Goal: Information Seeking & Learning: Check status

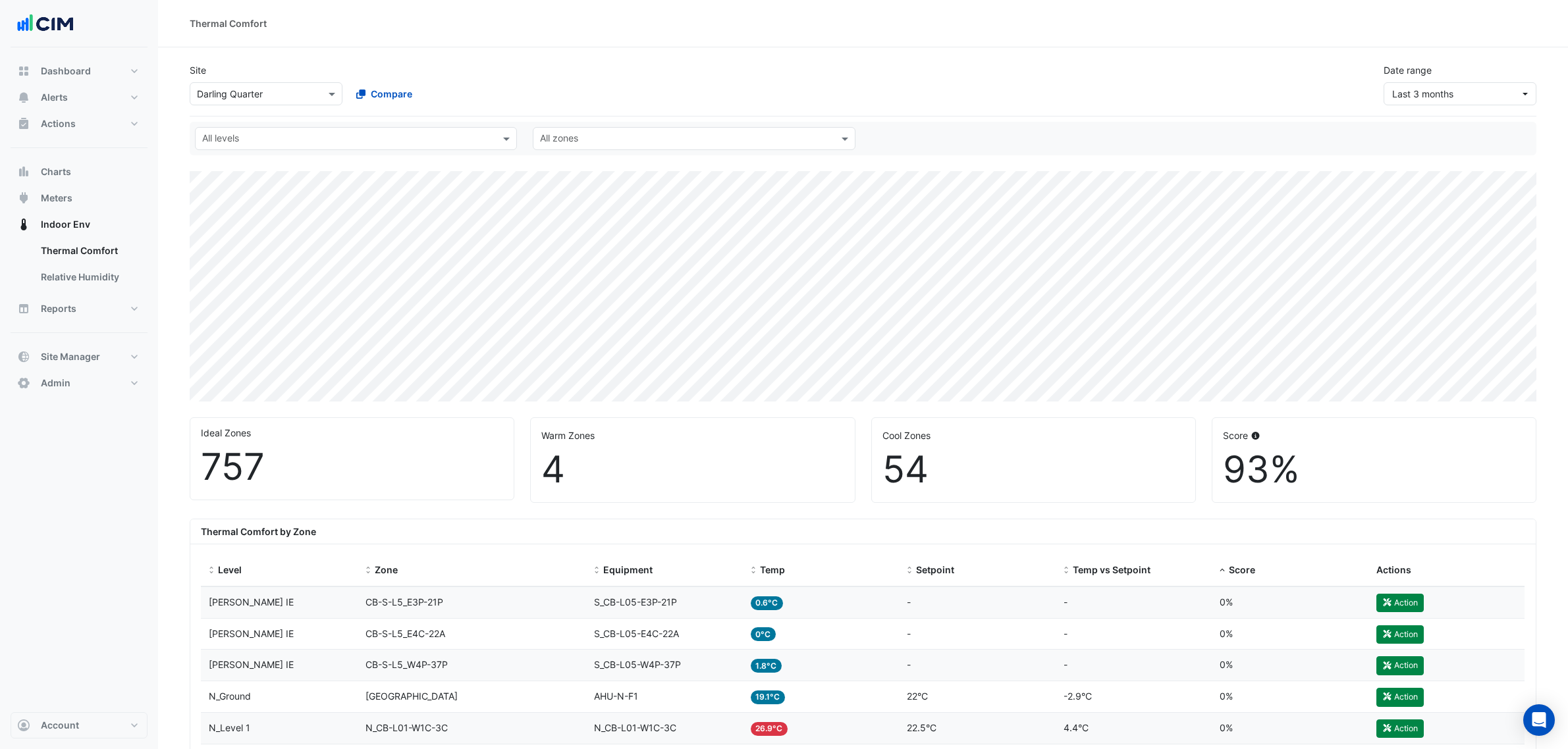
select select "**"
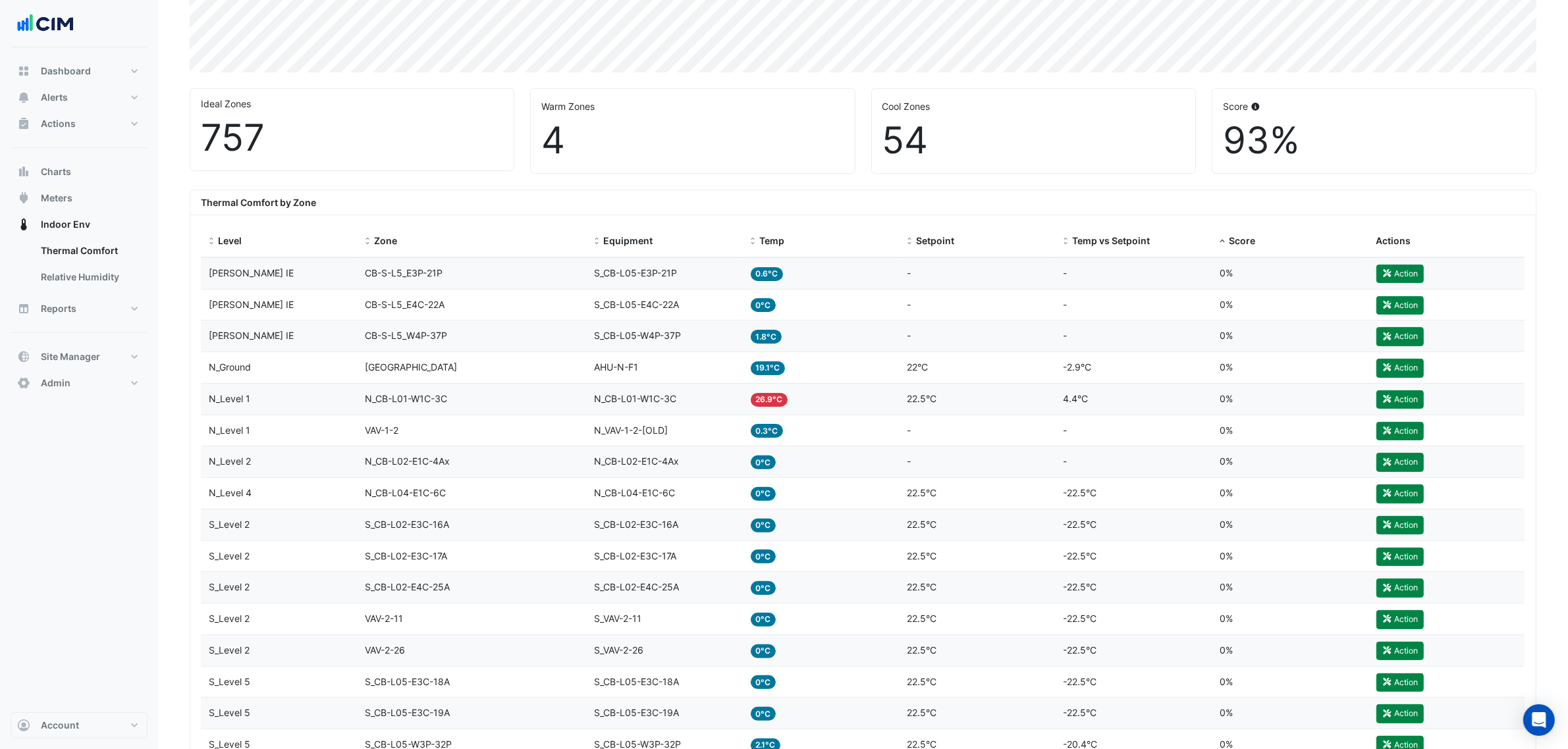
scroll to position [329, 0]
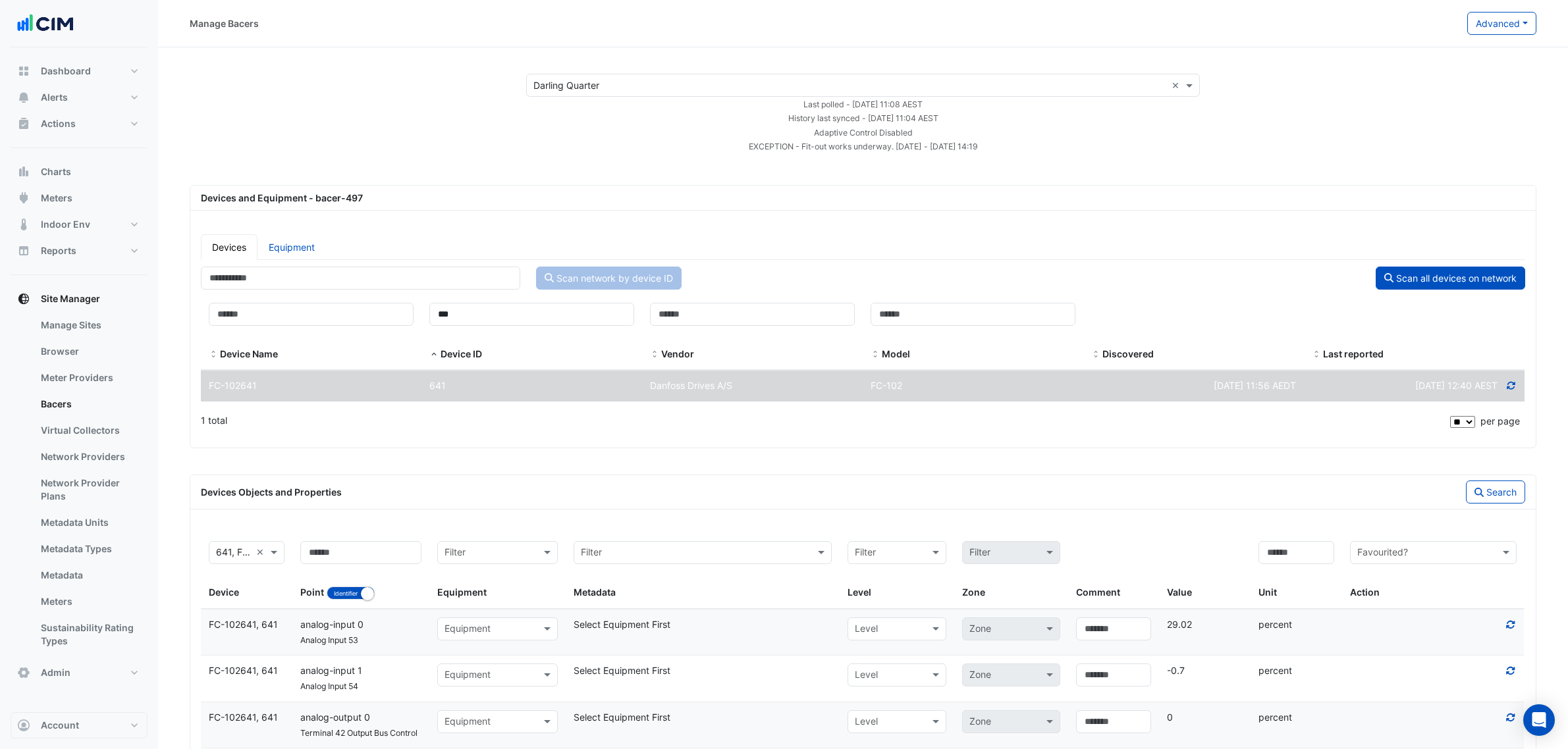
select select "**"
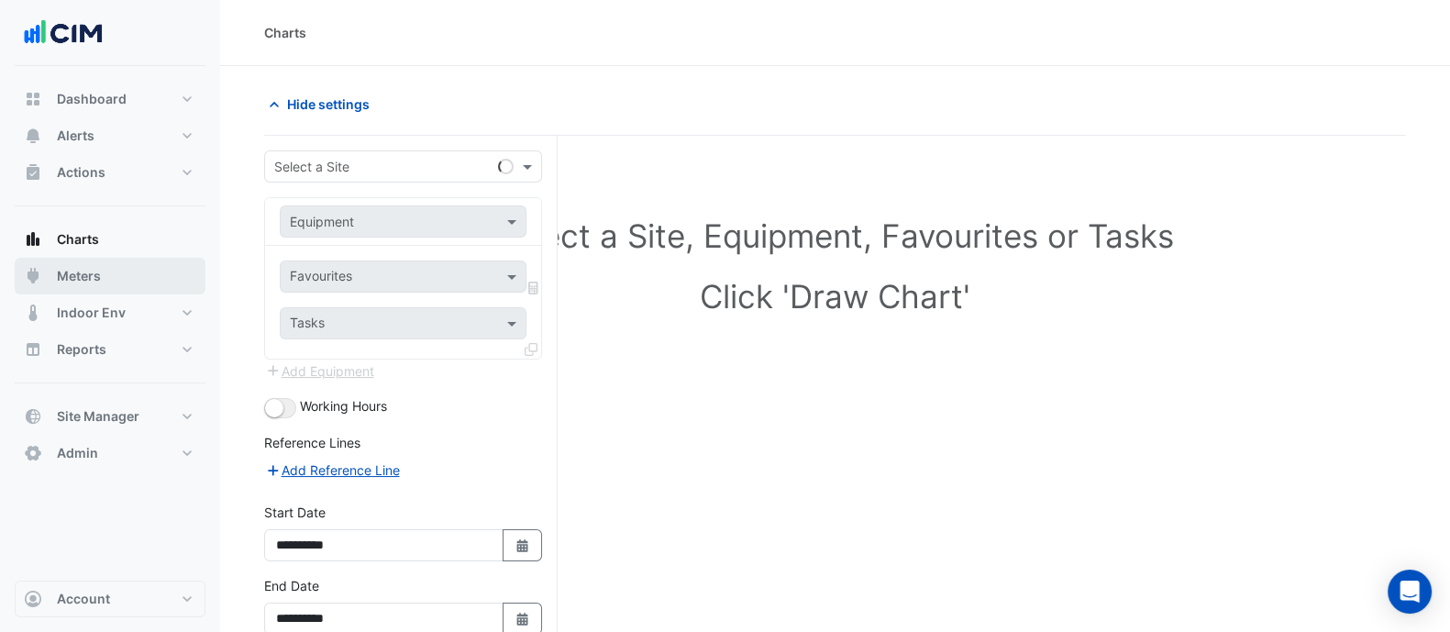
click at [85, 270] on span "Meters" at bounding box center [79, 276] width 44 height 18
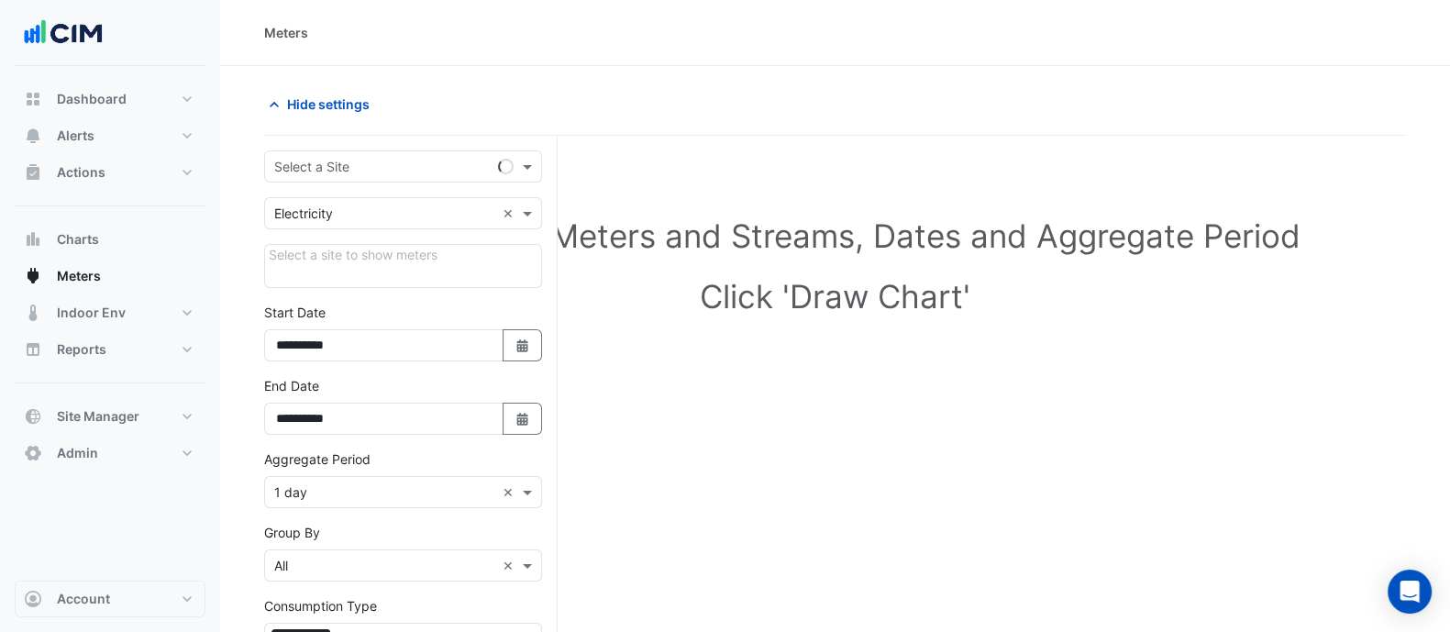
click at [345, 166] on input "text" at bounding box center [384, 167] width 221 height 19
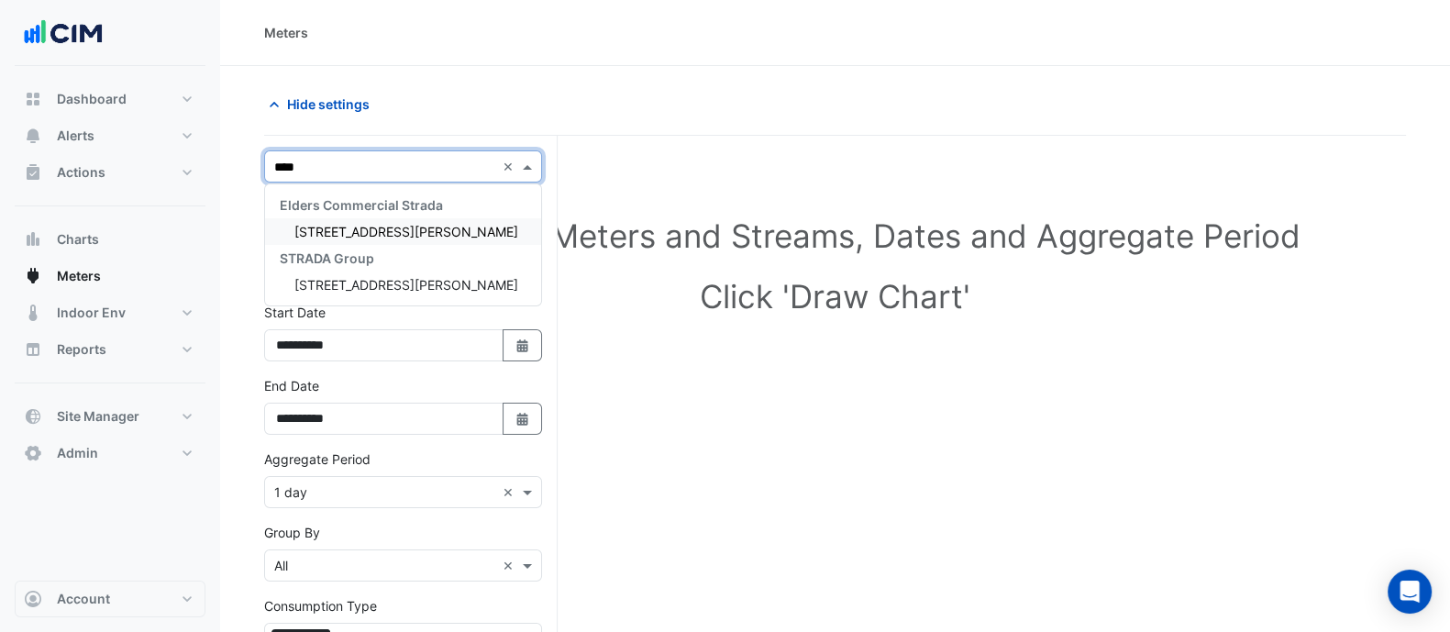
type input "*****"
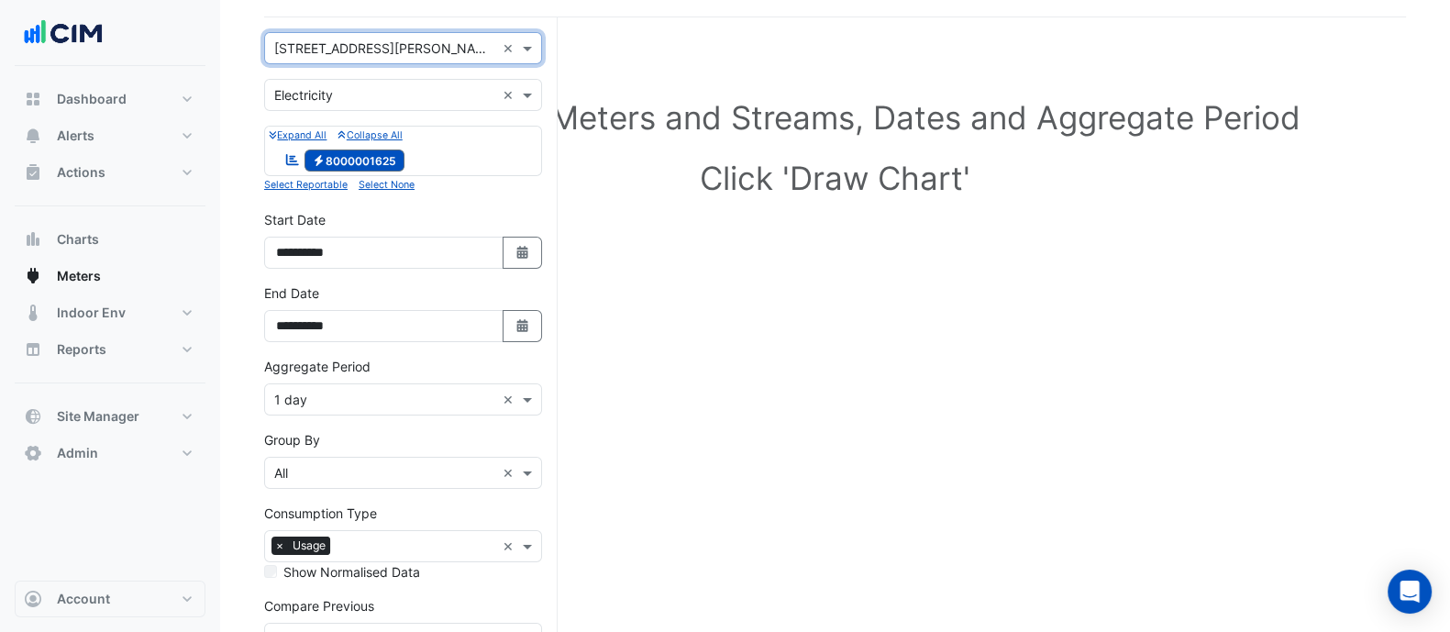
scroll to position [152, 0]
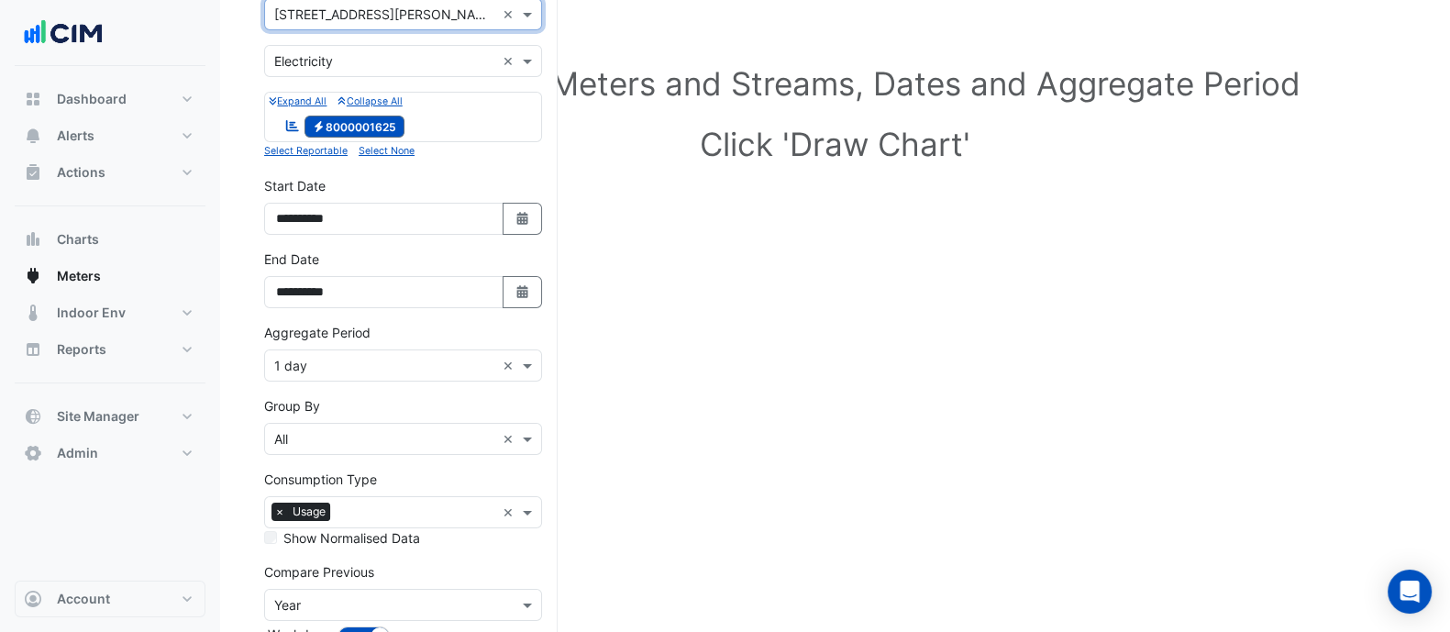
click at [523, 211] on fa-icon "Select Date" at bounding box center [522, 219] width 17 height 16
select select "*"
select select "****"
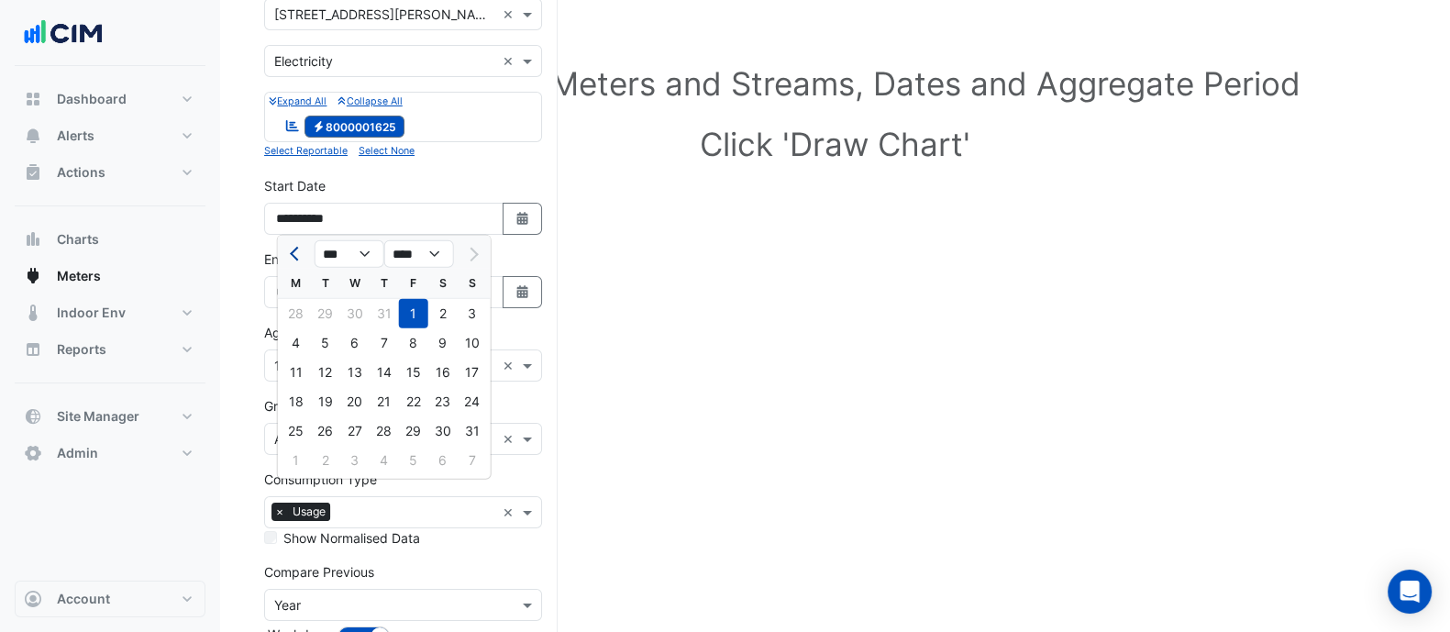
click at [297, 251] on span "Previous month" at bounding box center [297, 254] width 14 height 14
select select "*"
click at [380, 310] on div "1" at bounding box center [383, 313] width 29 height 29
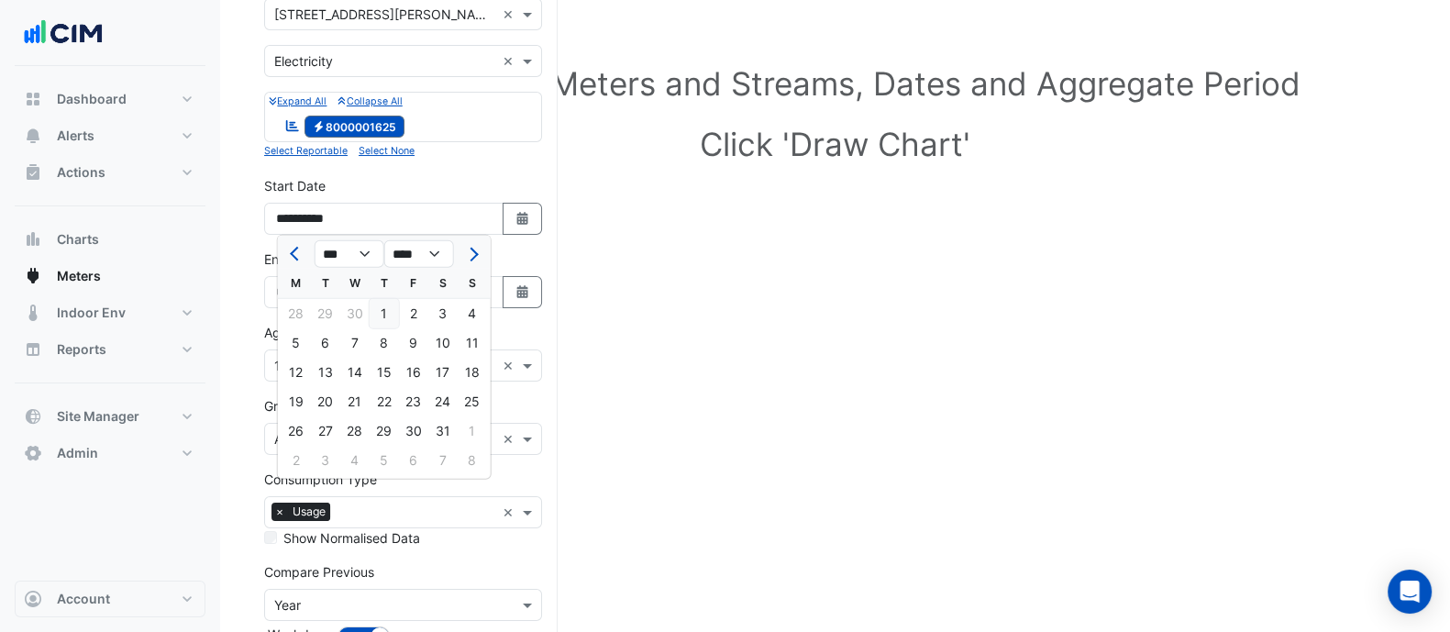
type input "**********"
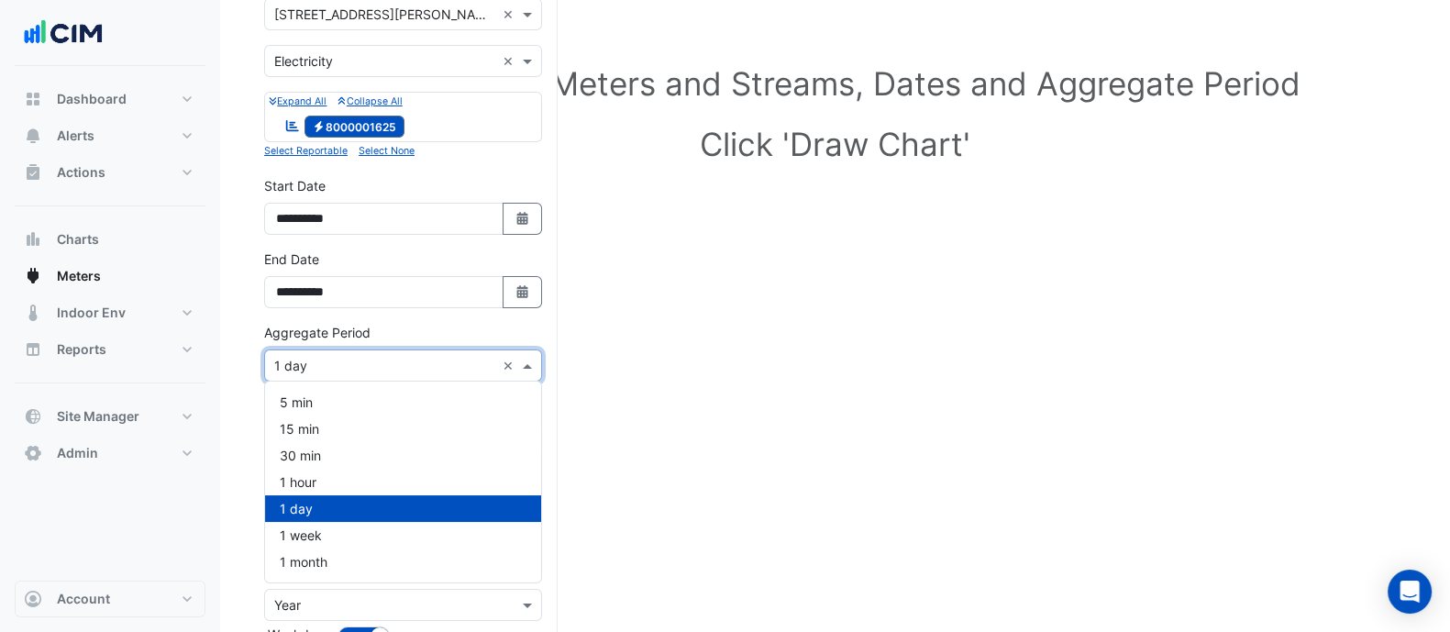
click at [326, 364] on input "text" at bounding box center [384, 366] width 221 height 19
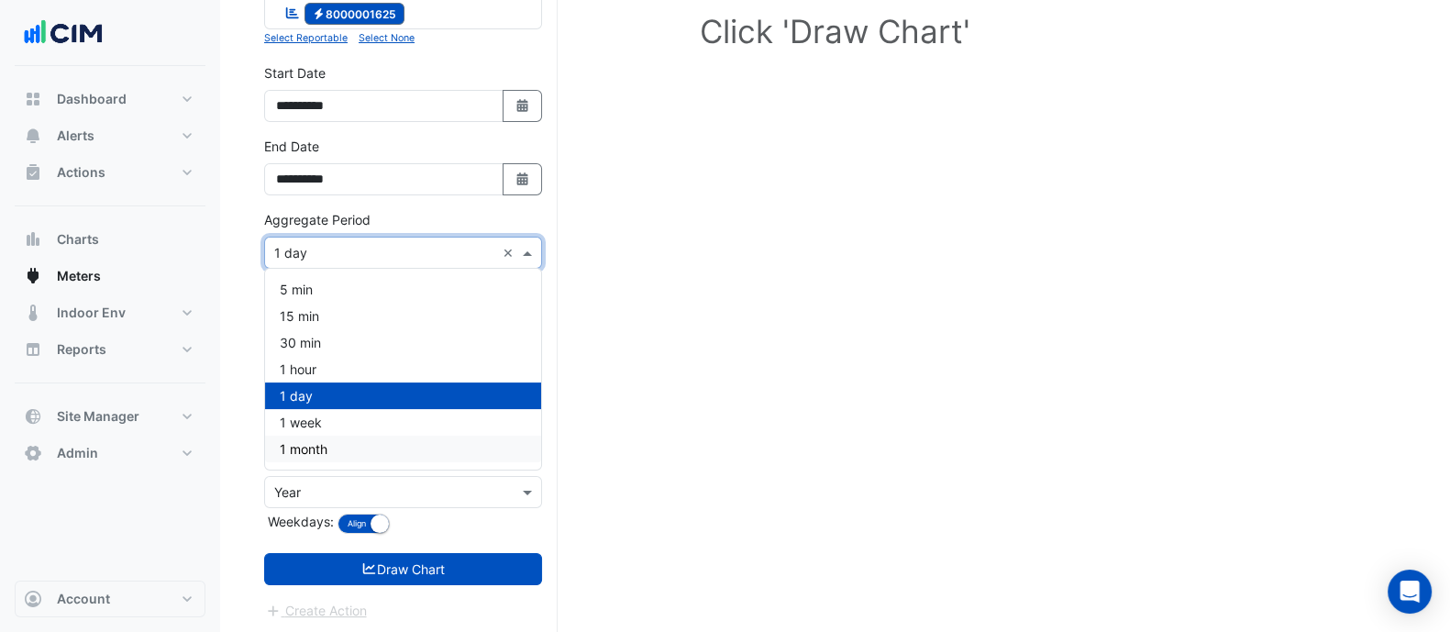
click at [321, 441] on span "1 month" at bounding box center [304, 449] width 48 height 16
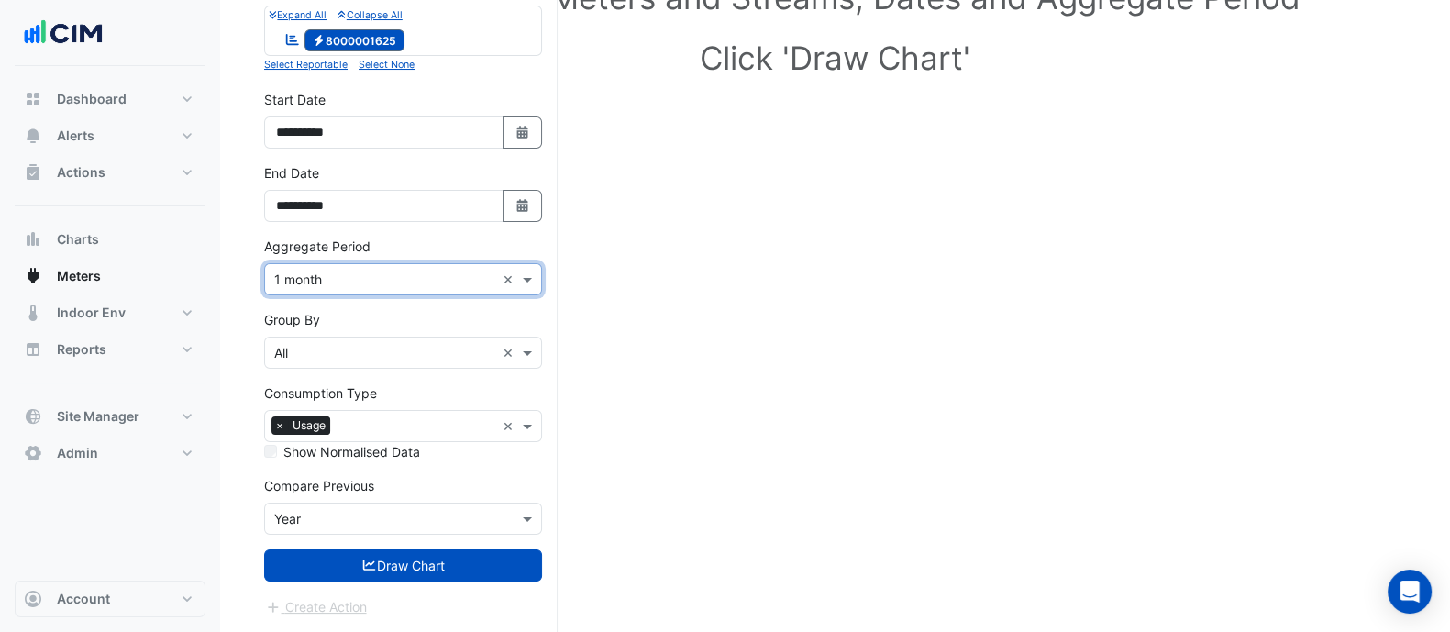
scroll to position [235, 0]
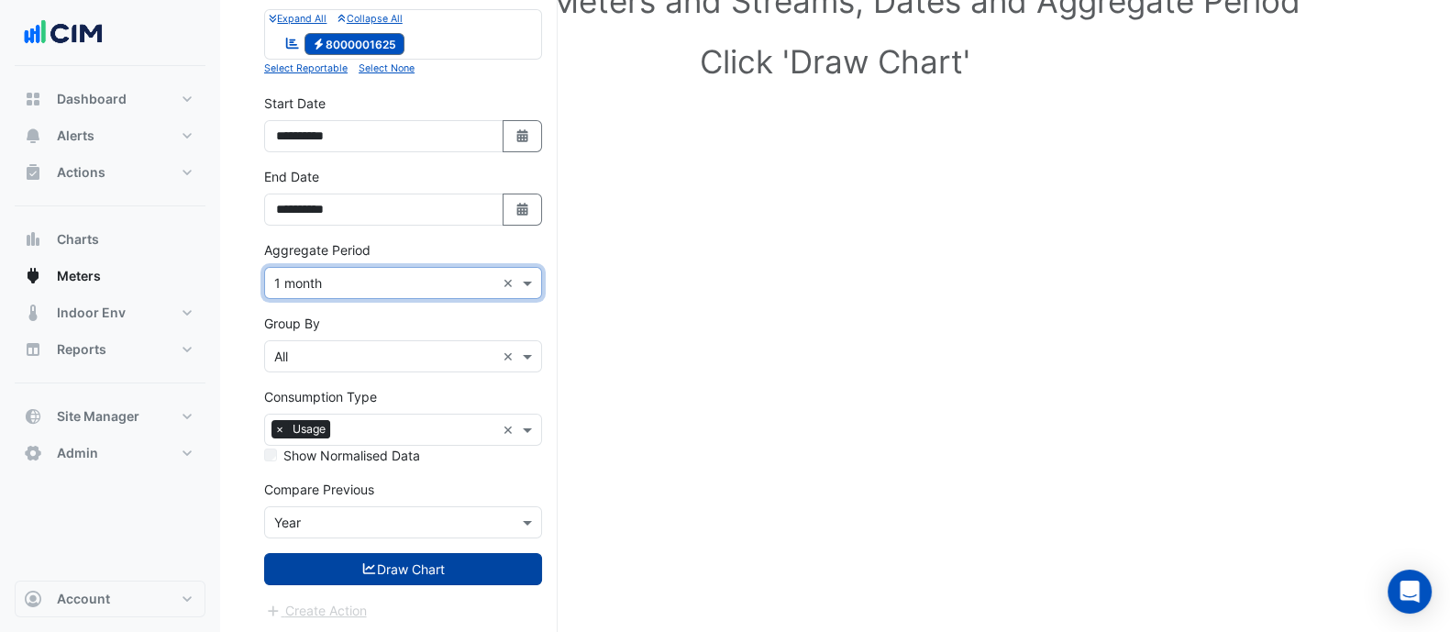
drag, startPoint x: 358, startPoint y: 597, endPoint x: 358, endPoint y: 563, distance: 33.9
click at [358, 600] on div "Create Action" at bounding box center [403, 611] width 278 height 22
click at [358, 559] on button "Draw Chart" at bounding box center [403, 569] width 278 height 32
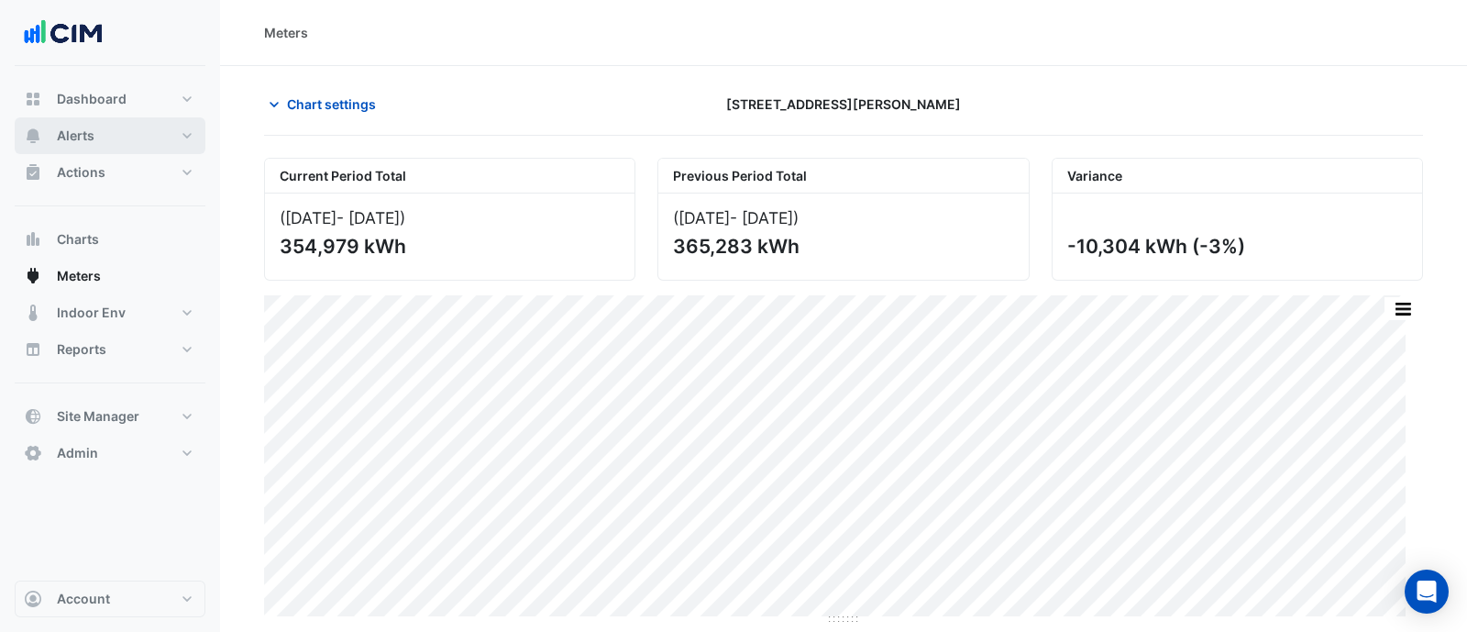
click at [129, 133] on button "Alerts" at bounding box center [110, 135] width 191 height 37
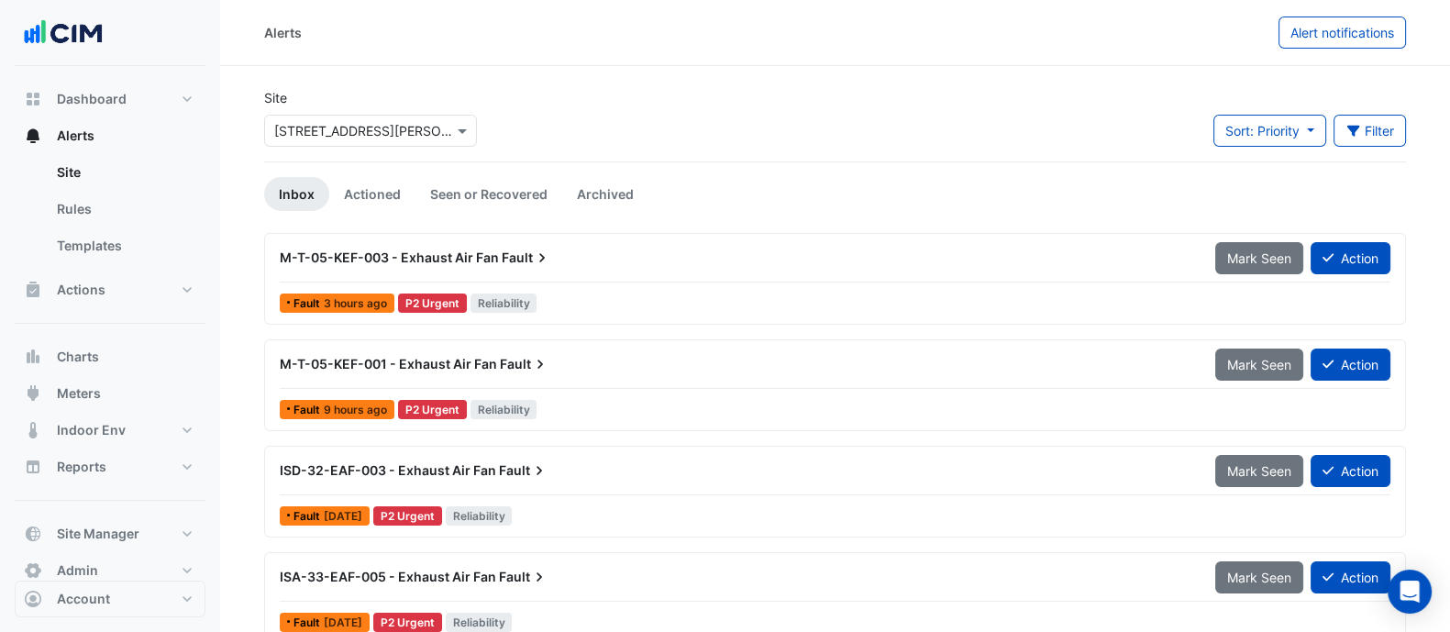
click at [364, 129] on input "text" at bounding box center [352, 131] width 156 height 19
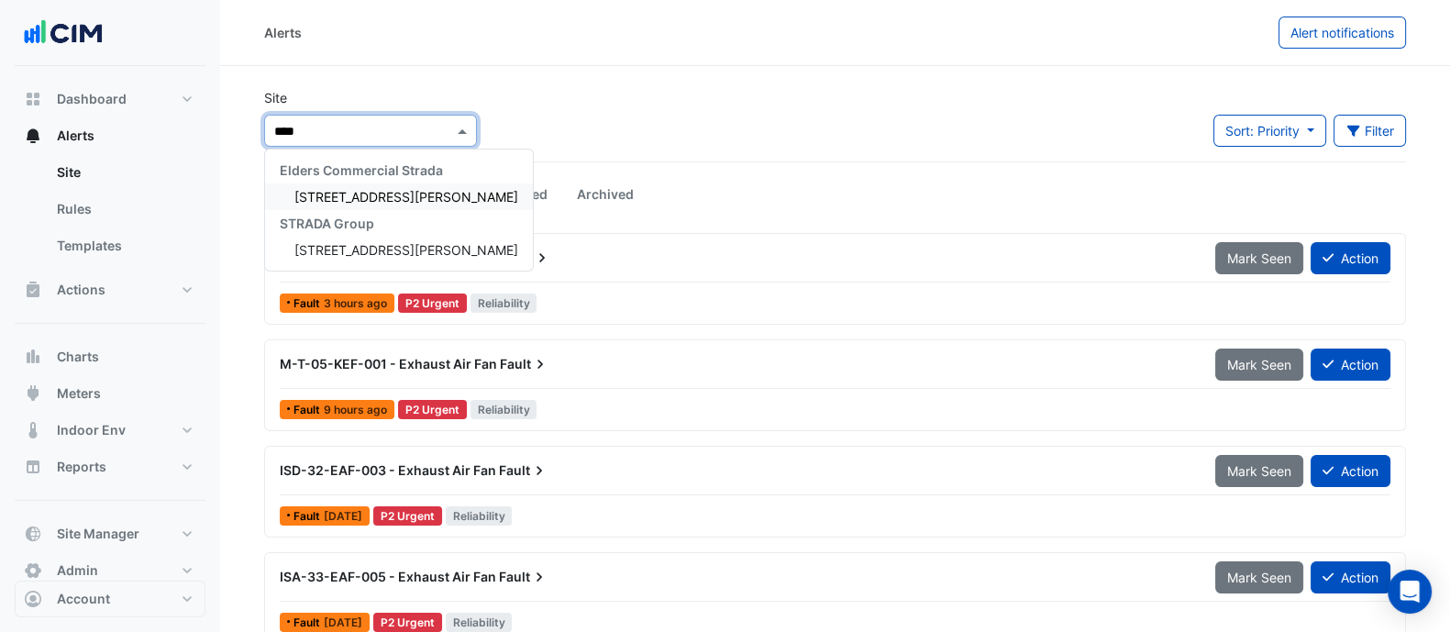
type input "*****"
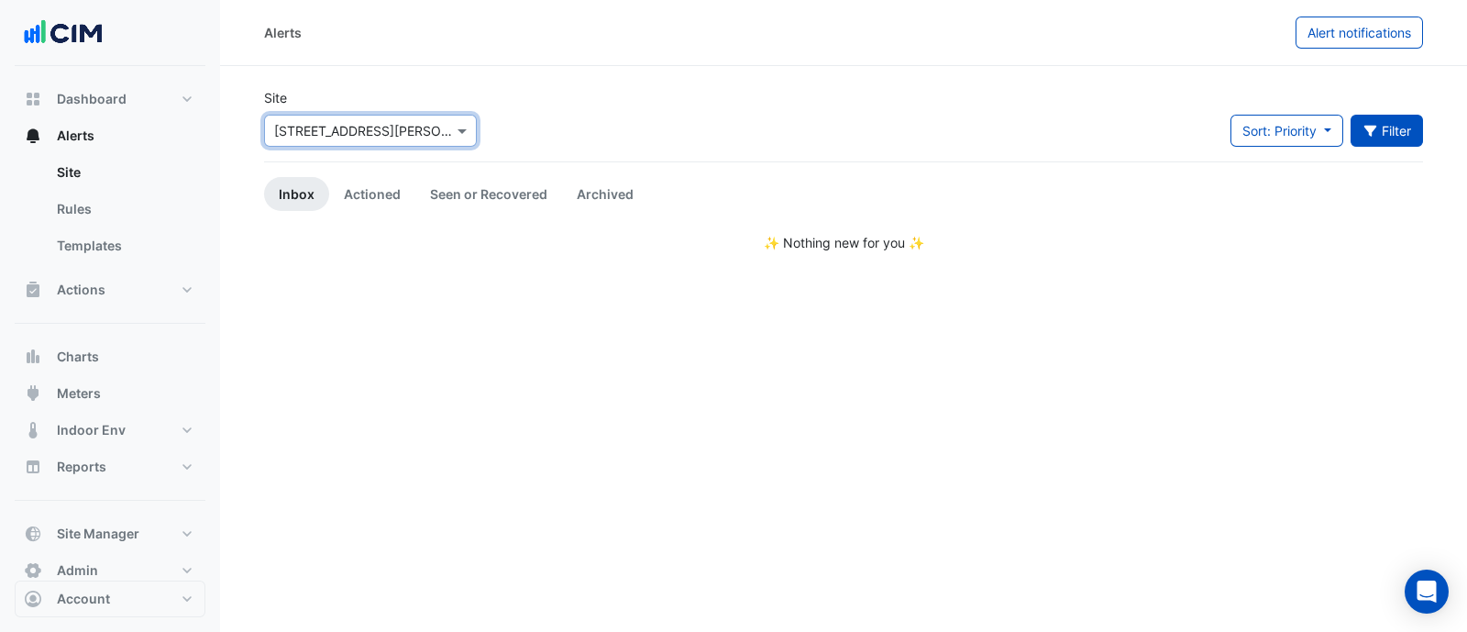
click at [1384, 136] on button "Filter" at bounding box center [1387, 131] width 73 height 32
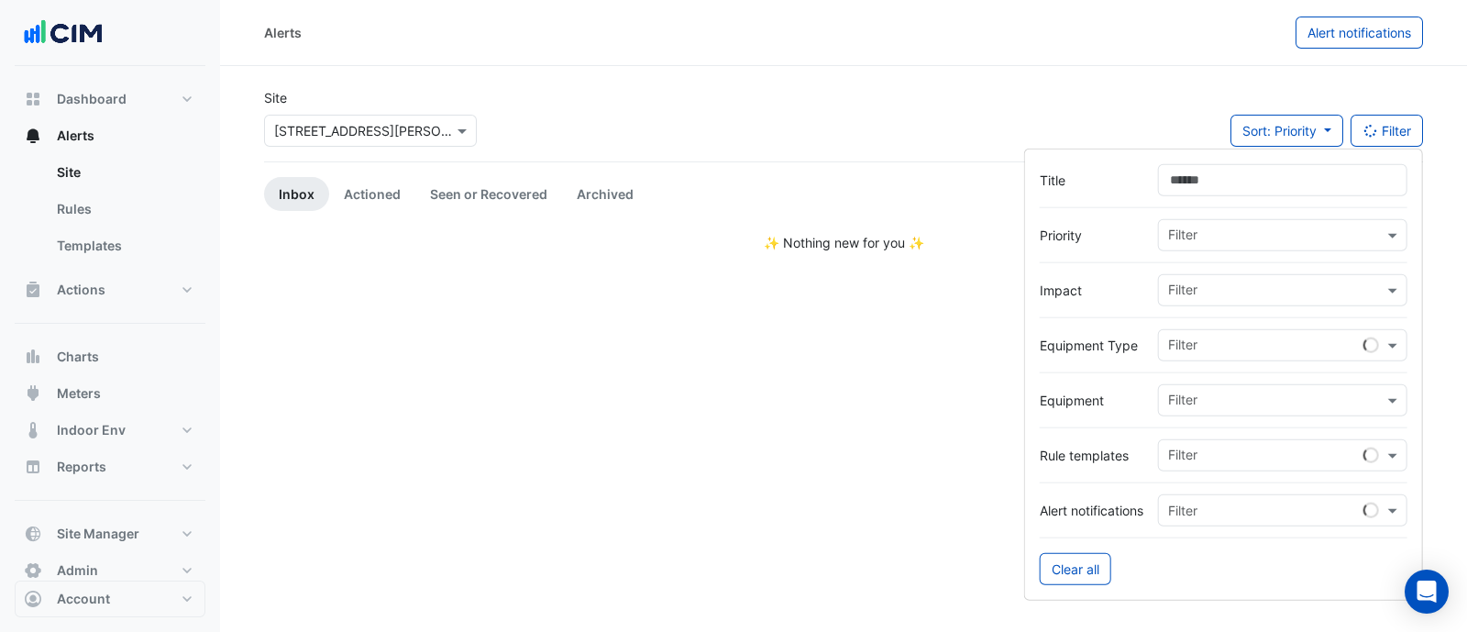
click at [1229, 235] on input "text" at bounding box center [1275, 236] width 215 height 19
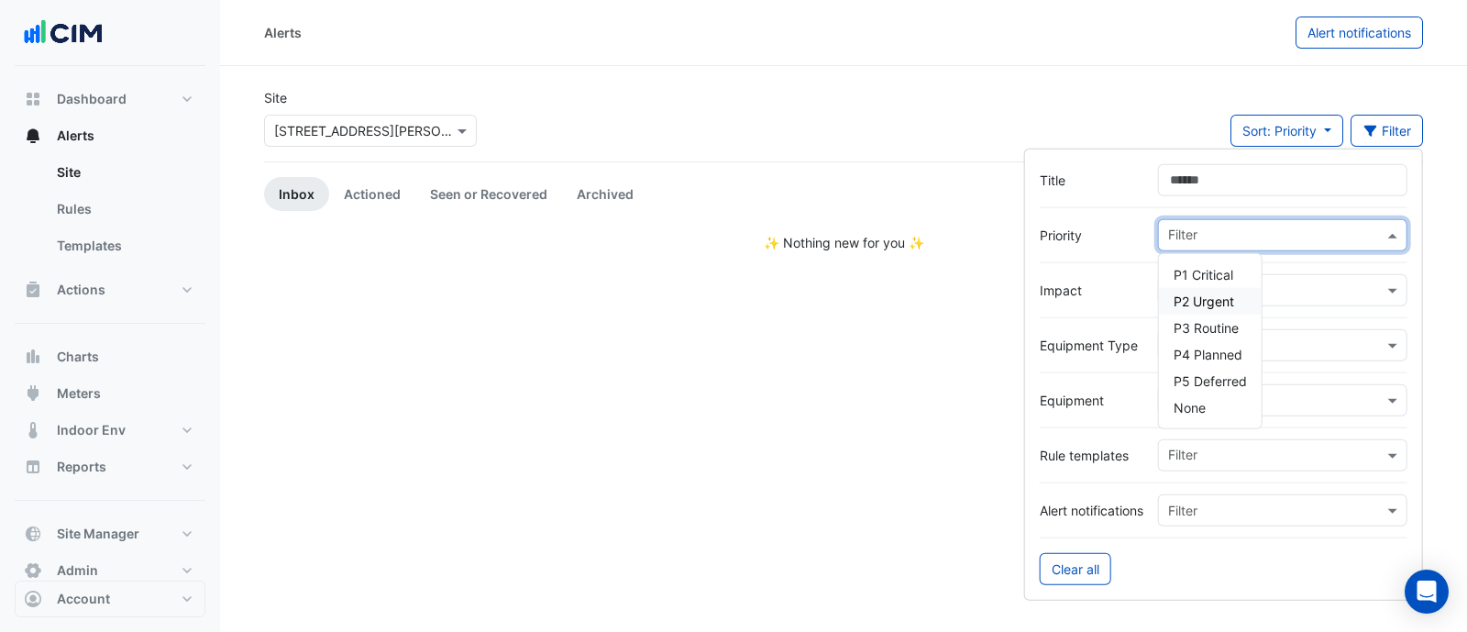
drag, startPoint x: 1094, startPoint y: 284, endPoint x: 1224, endPoint y: 257, distance: 133.1
click at [1108, 284] on label "Impact" at bounding box center [1092, 290] width 104 height 19
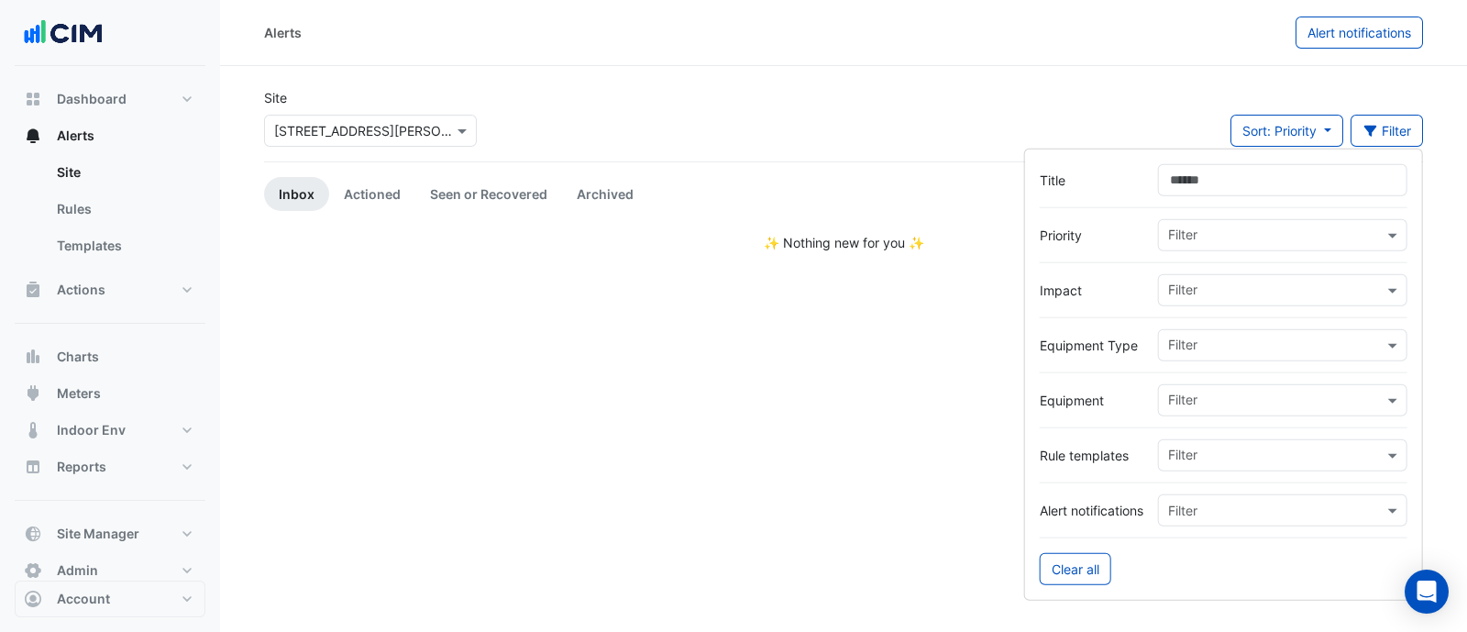
click at [1240, 238] on input "text" at bounding box center [1275, 236] width 215 height 19
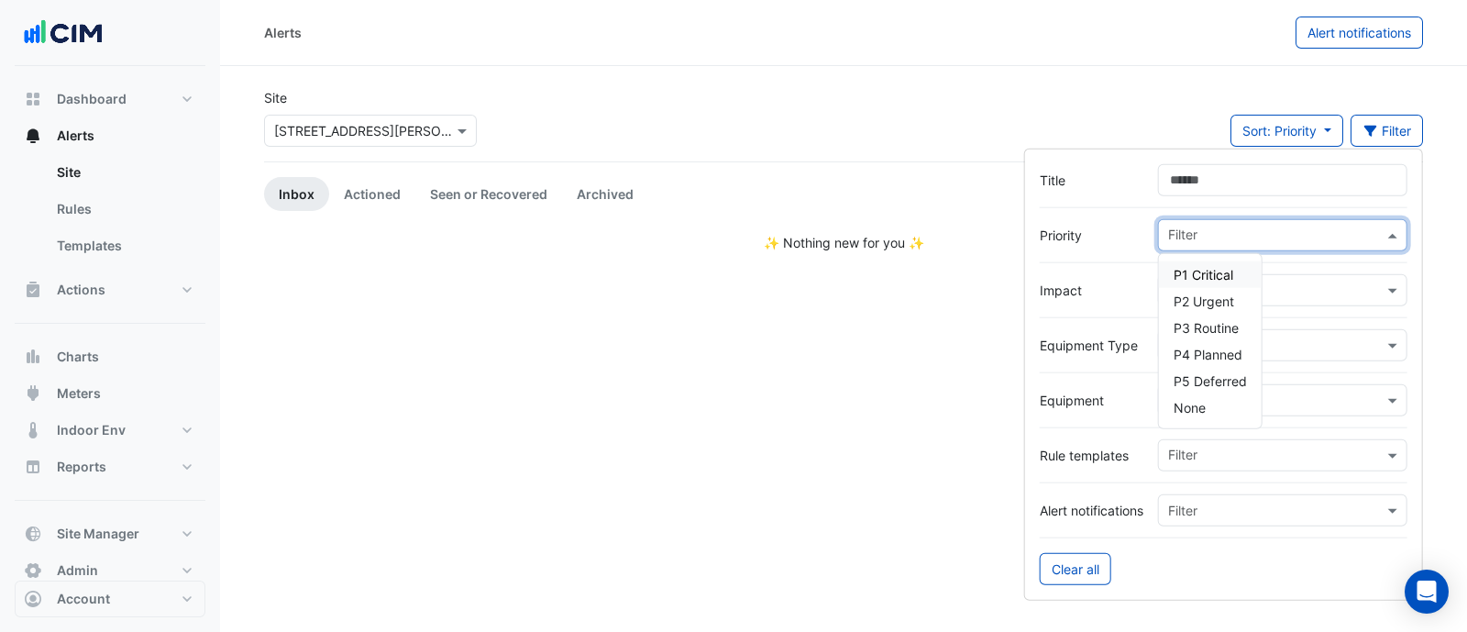
click at [1229, 274] on span "P1 Critical" at bounding box center [1204, 275] width 60 height 16
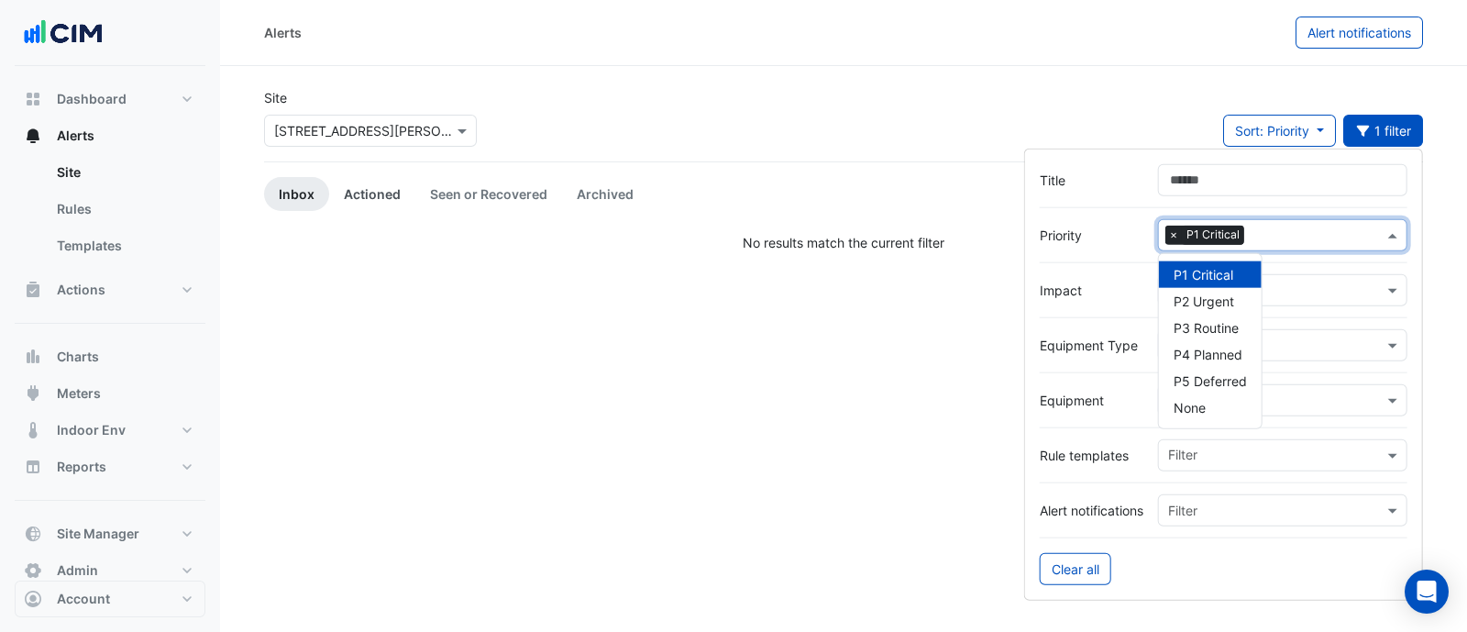
click at [376, 194] on link "Actioned" at bounding box center [372, 194] width 86 height 34
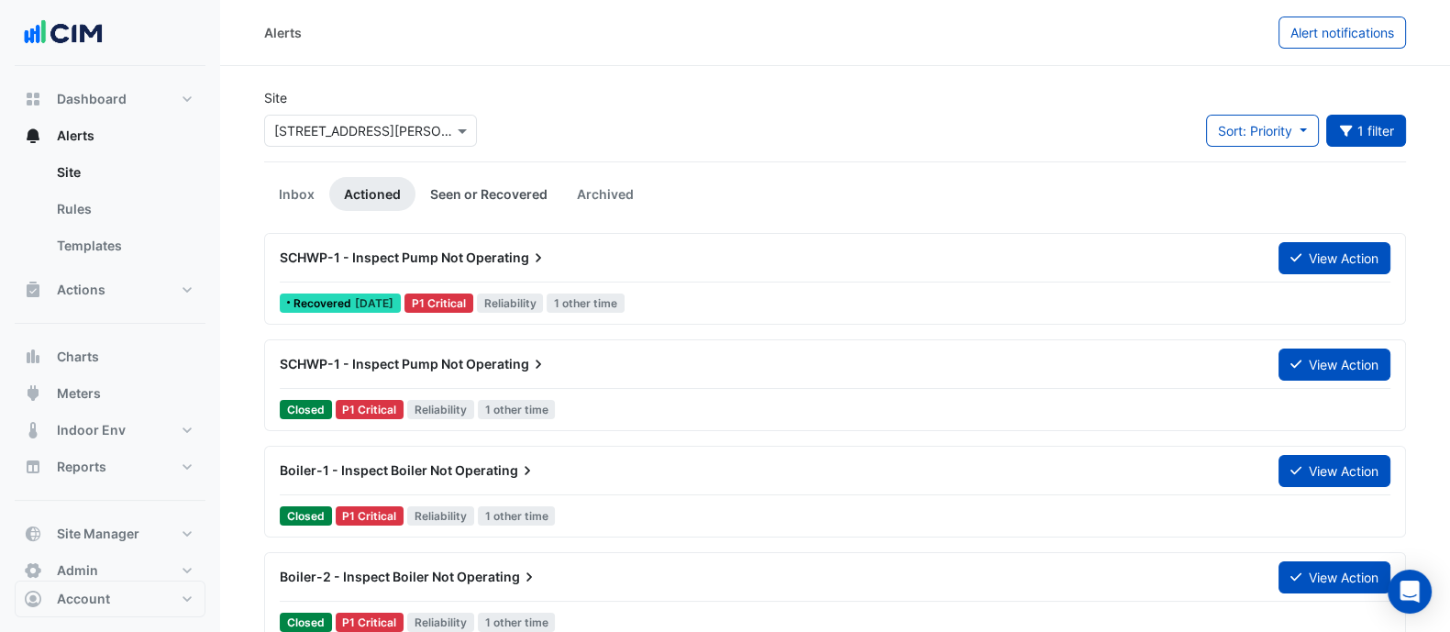
click at [469, 199] on link "Seen or Recovered" at bounding box center [488, 194] width 147 height 34
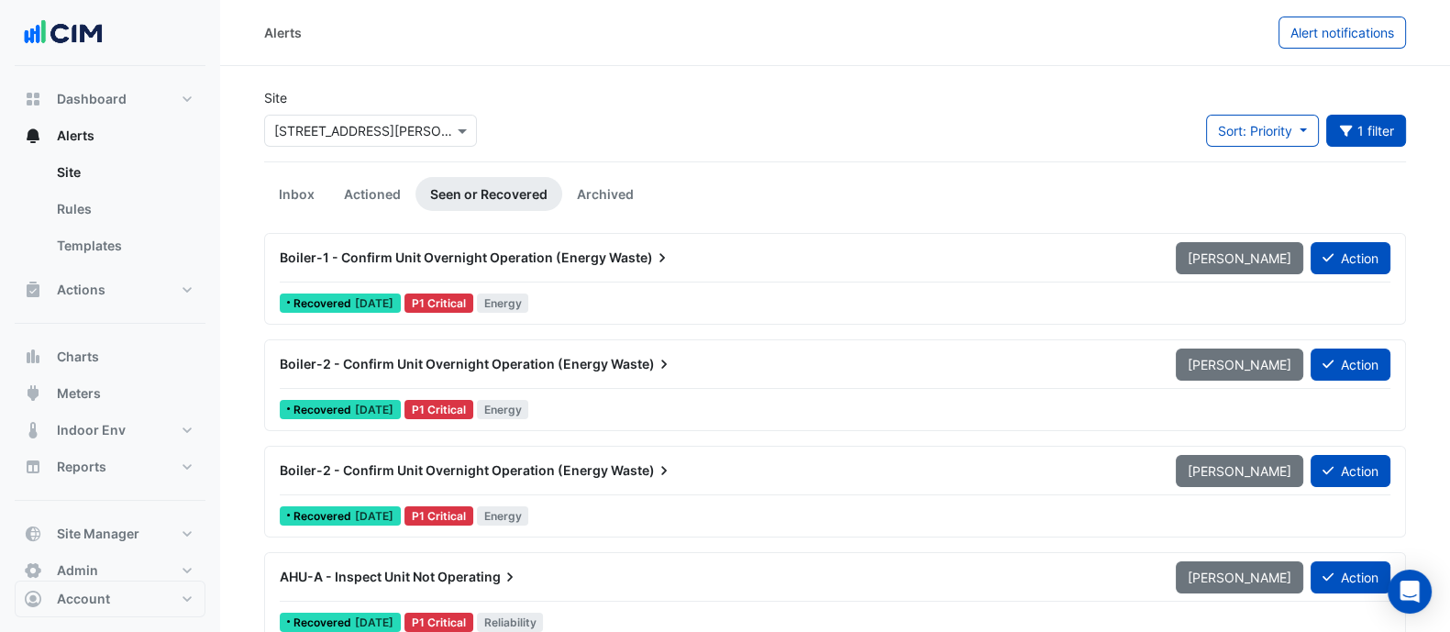
click at [610, 291] on div "Recovered 3 days ago P1 Critical Energy" at bounding box center [835, 303] width 1114 height 27
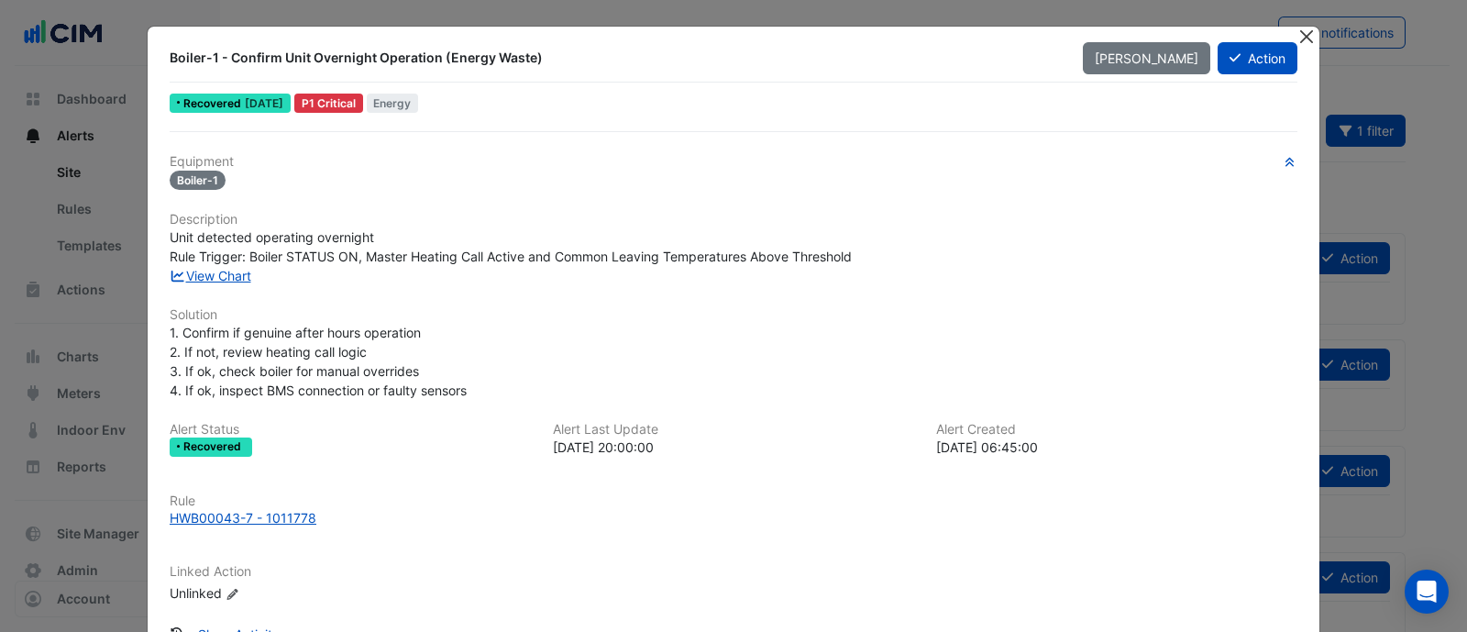
click at [1296, 39] on button "Close" at bounding box center [1305, 36] width 19 height 19
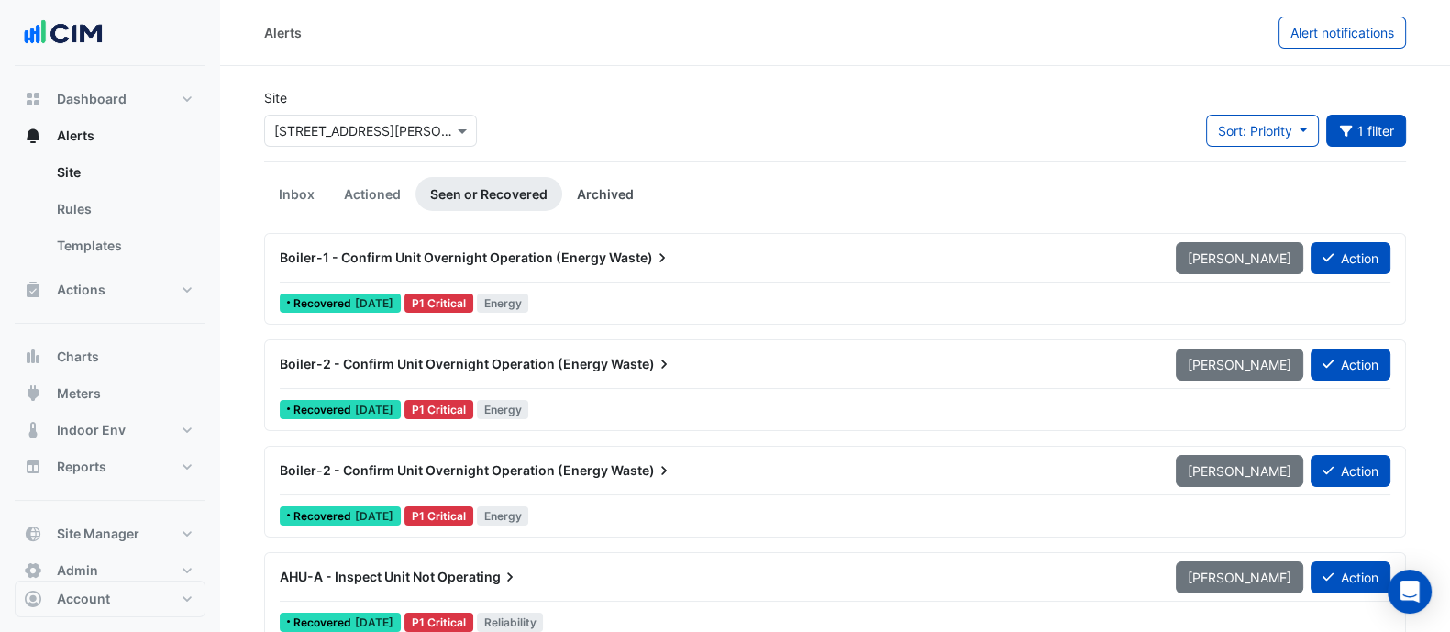
click at [572, 206] on link "Archived" at bounding box center [605, 194] width 86 height 34
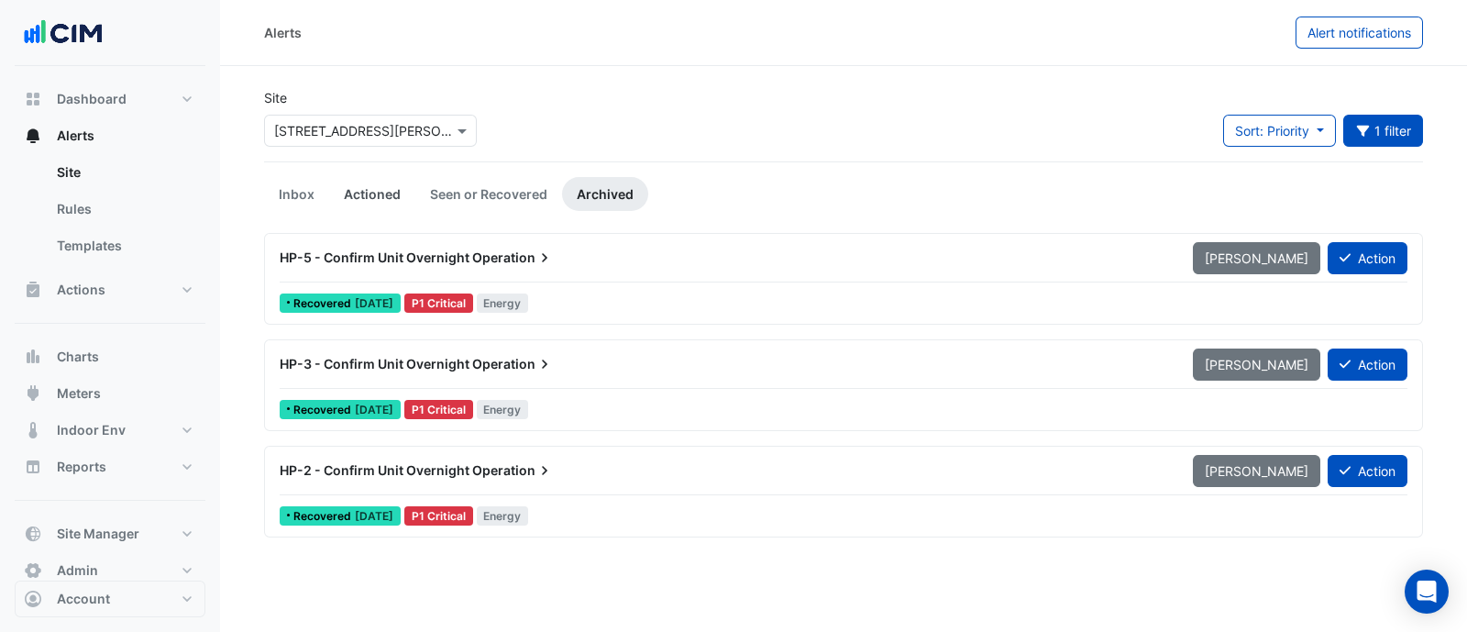
click at [397, 204] on link "Actioned" at bounding box center [372, 194] width 86 height 34
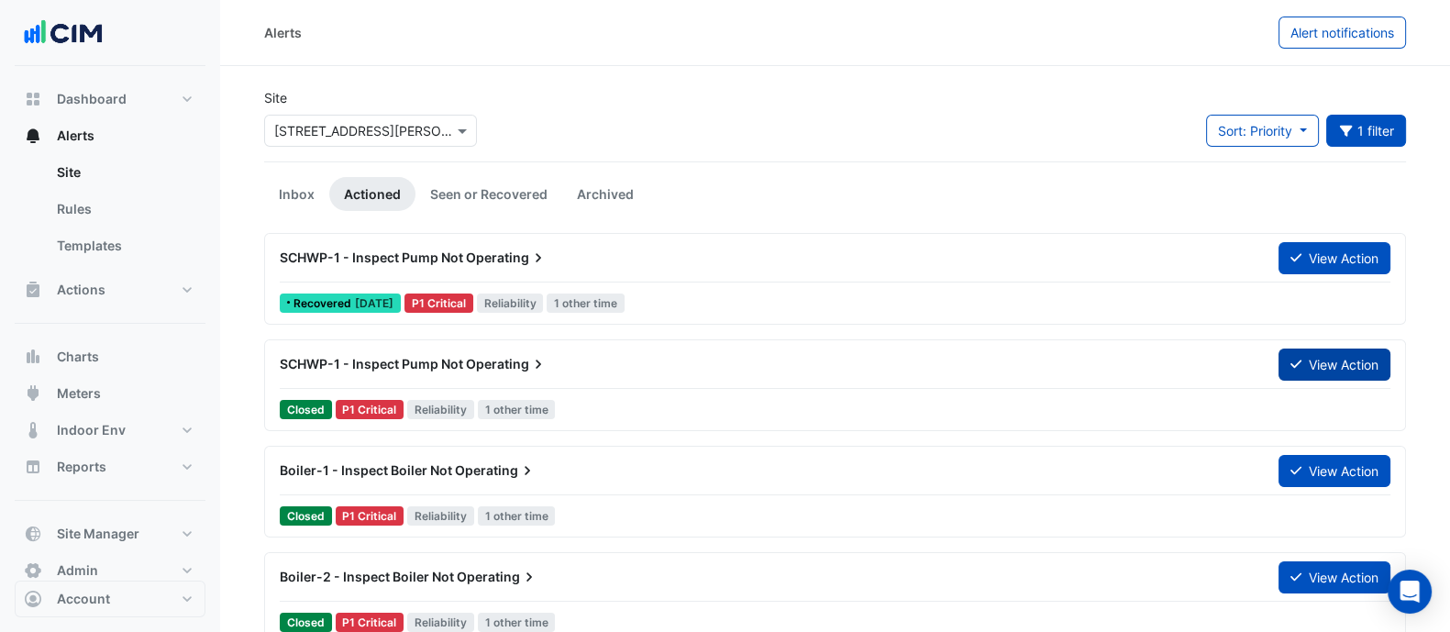
click at [1329, 355] on button "View Action" at bounding box center [1334, 364] width 112 height 32
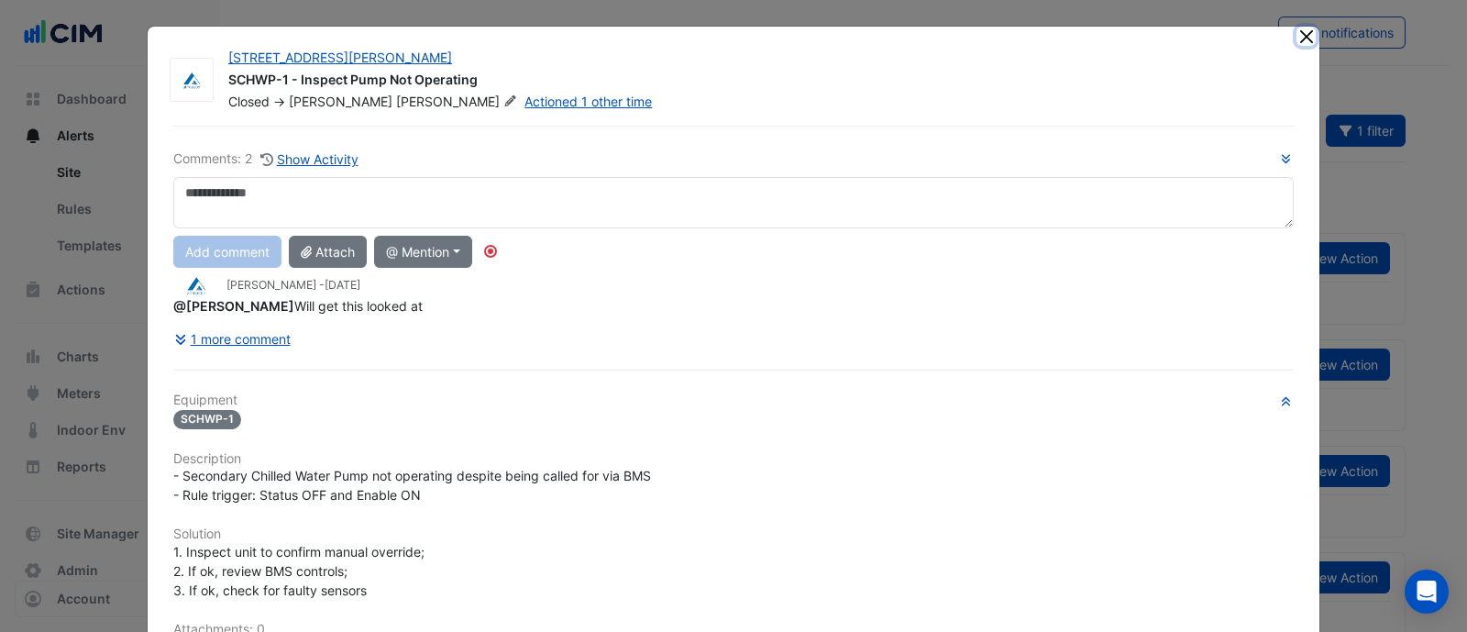
click at [1296, 32] on button "Close" at bounding box center [1305, 36] width 19 height 19
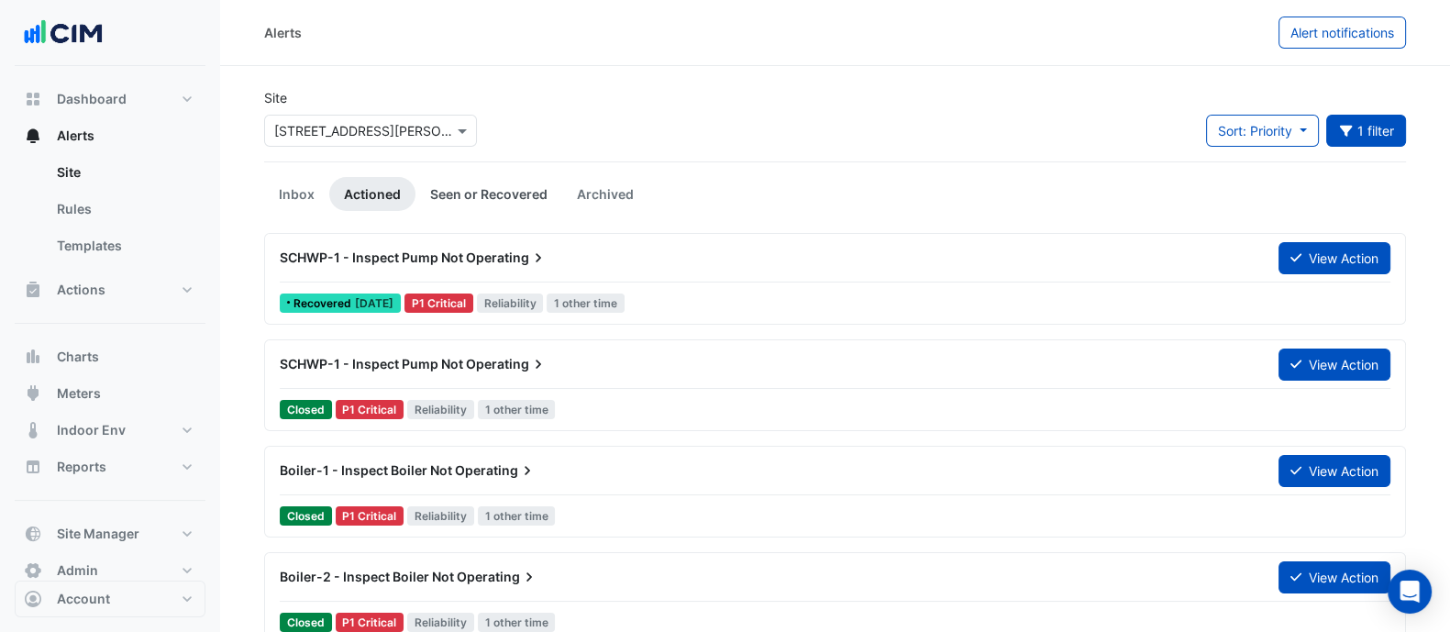
click at [456, 198] on link "Seen or Recovered" at bounding box center [488, 194] width 147 height 34
